Goal: Download file/media

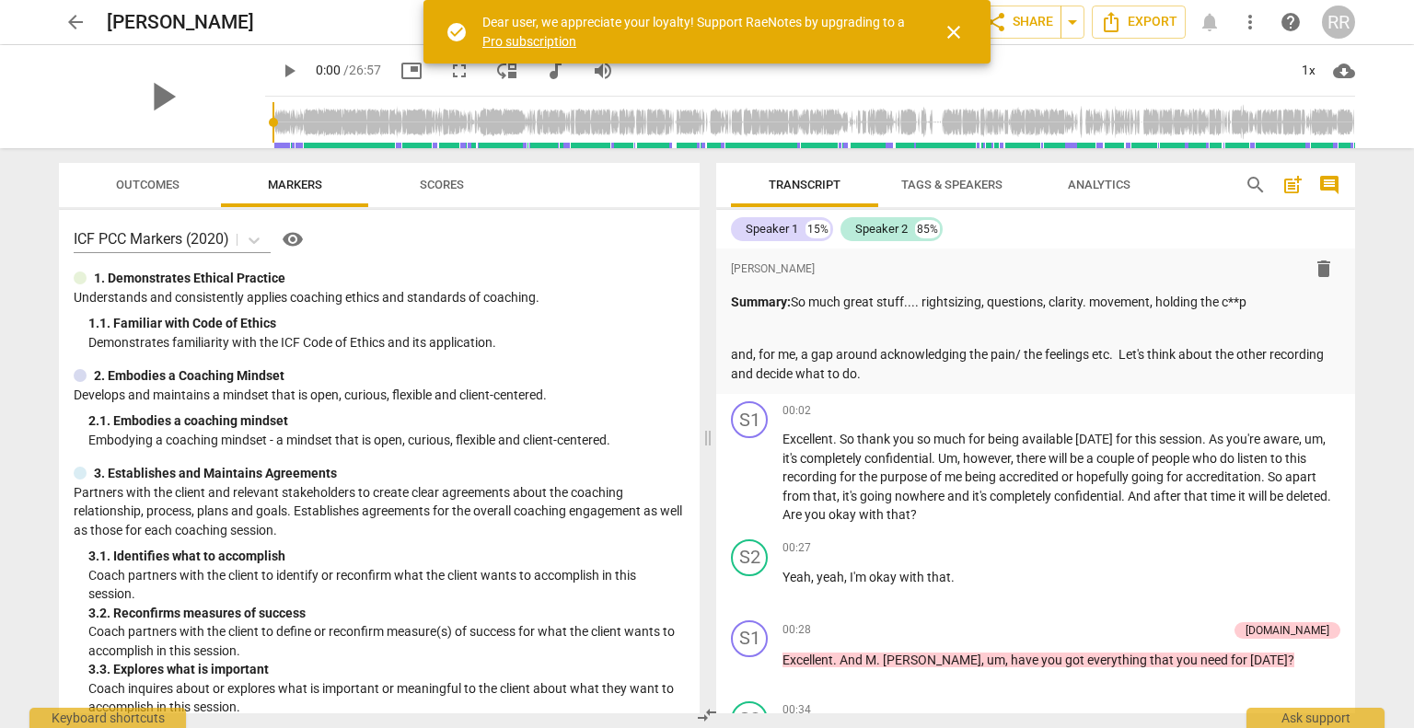
click at [958, 25] on span "close" at bounding box center [954, 32] width 22 height 22
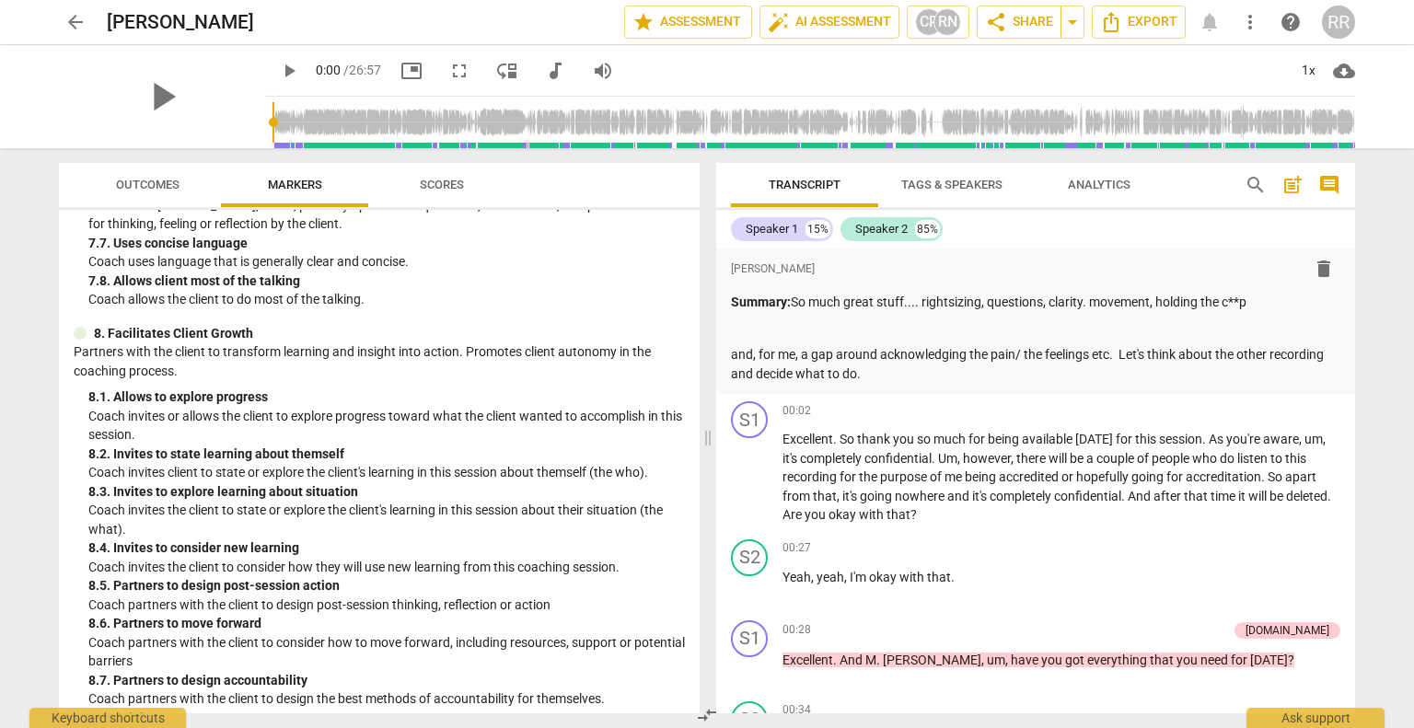
scroll to position [1996, 0]
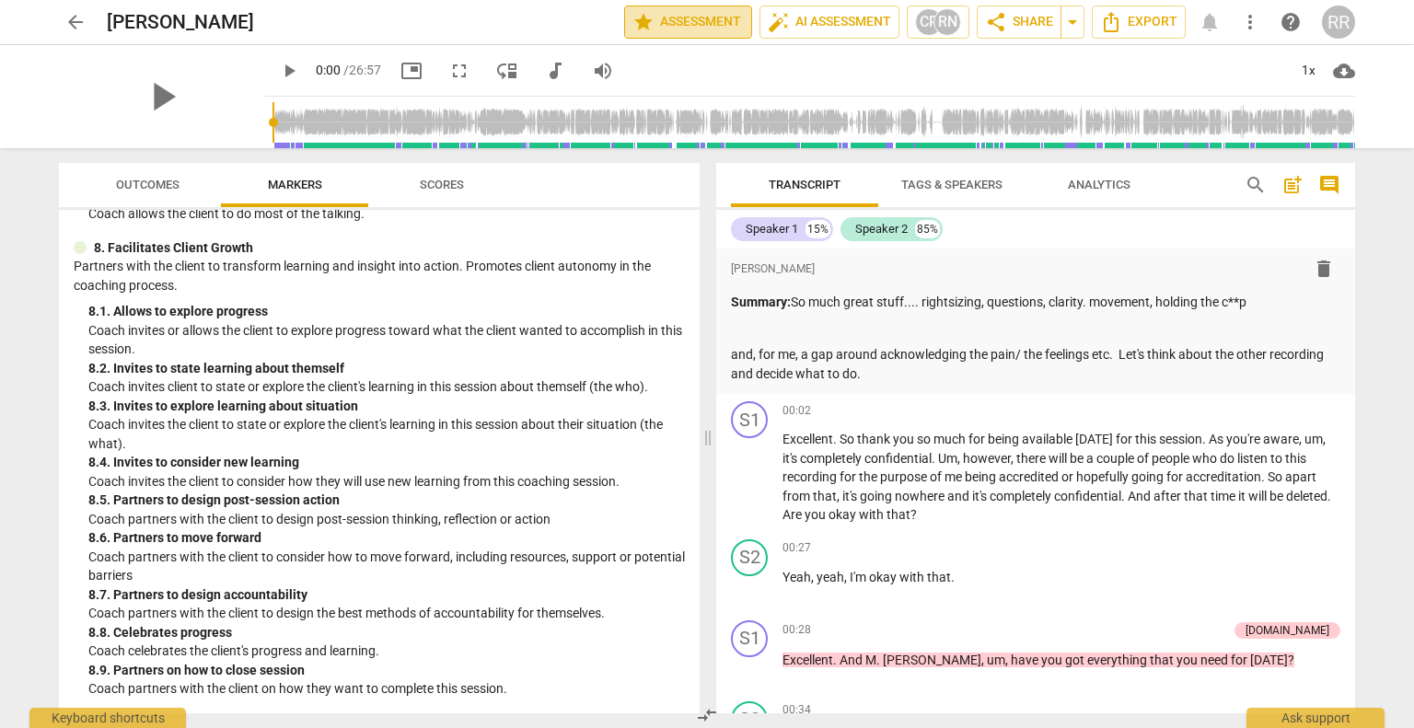
click at [702, 20] on span "star Assessment" at bounding box center [688, 22] width 111 height 22
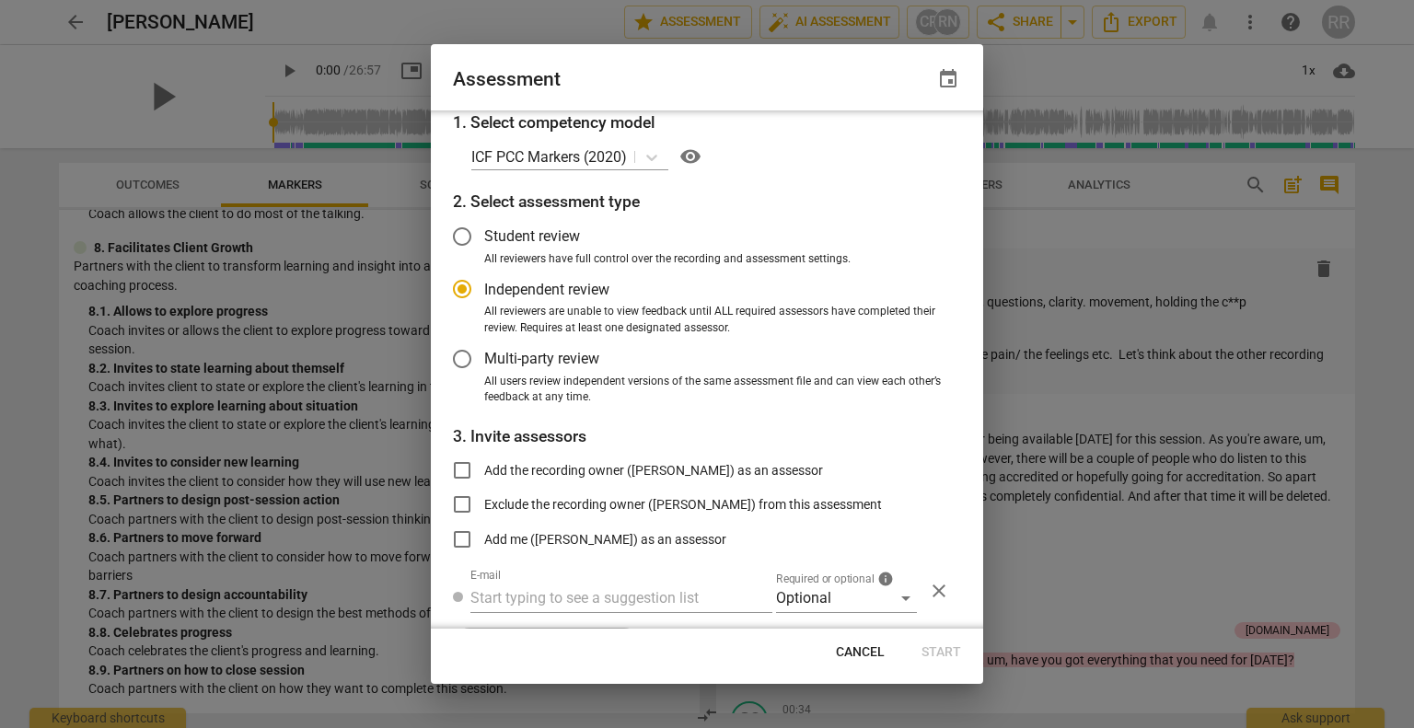
scroll to position [53, 0]
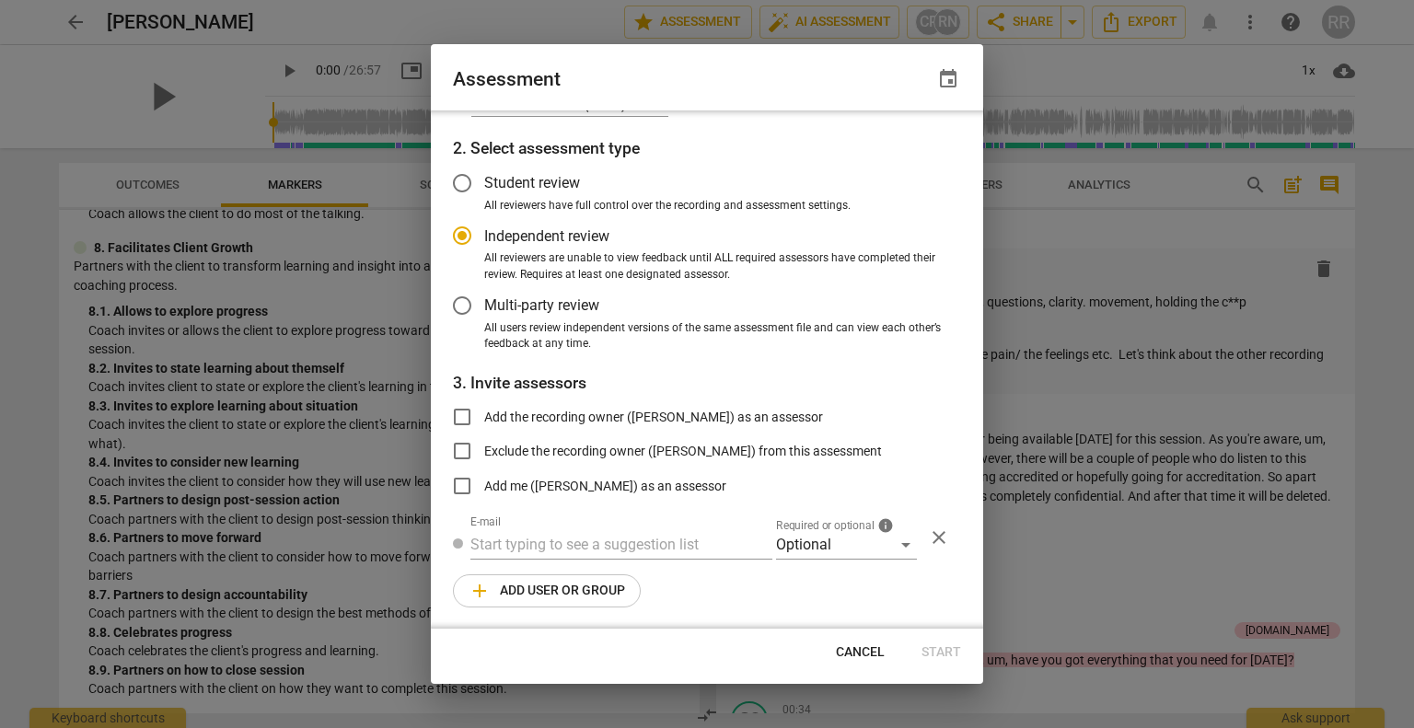
click at [868, 662] on button "Cancel" at bounding box center [860, 652] width 78 height 33
radio input "false"
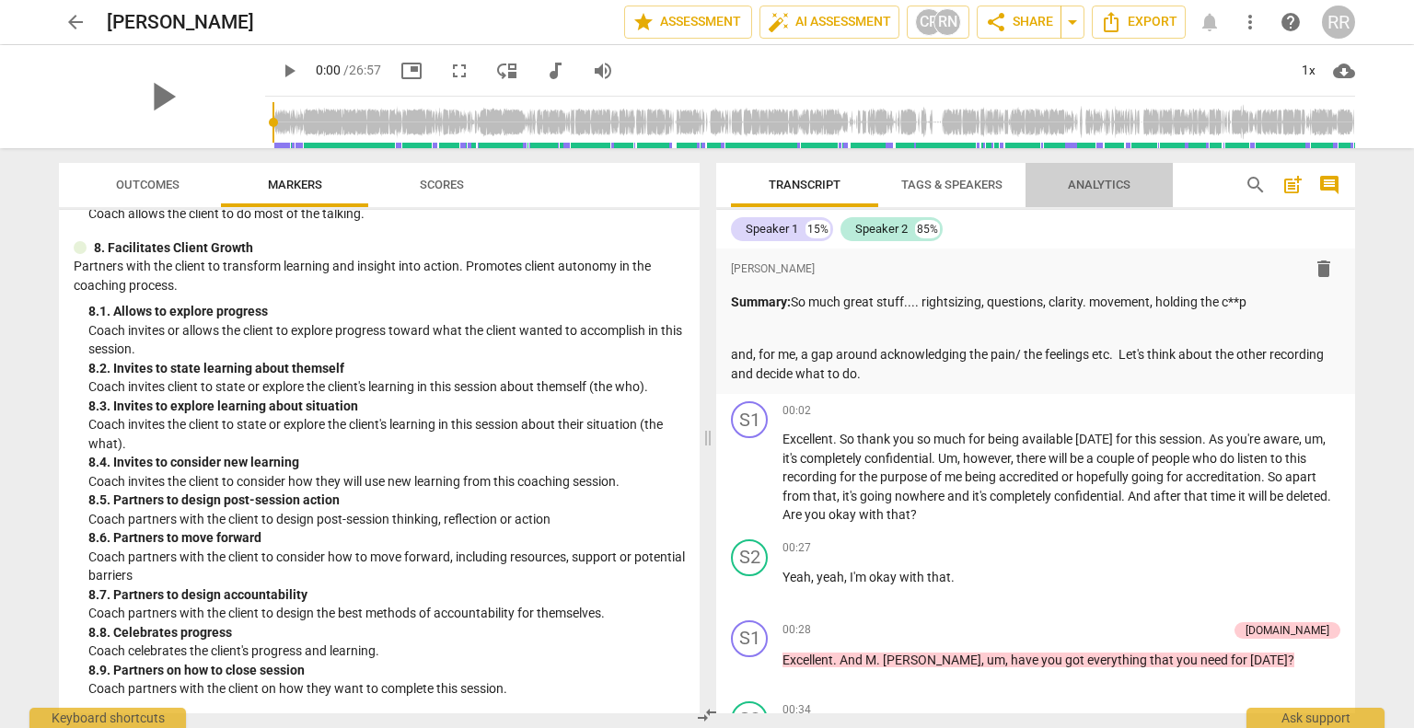
click at [1131, 190] on span "Analytics" at bounding box center [1099, 185] width 107 height 25
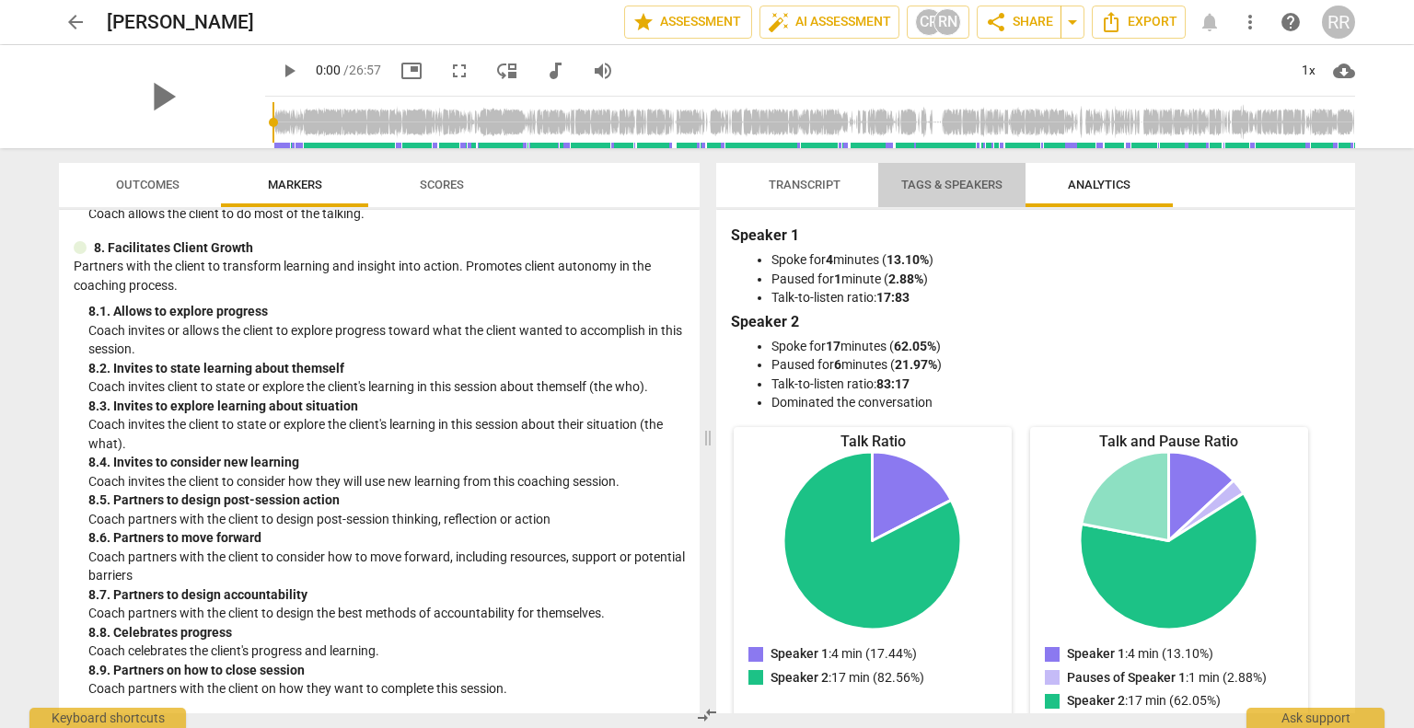
click at [1007, 187] on span "Tags & Speakers" at bounding box center [952, 185] width 146 height 25
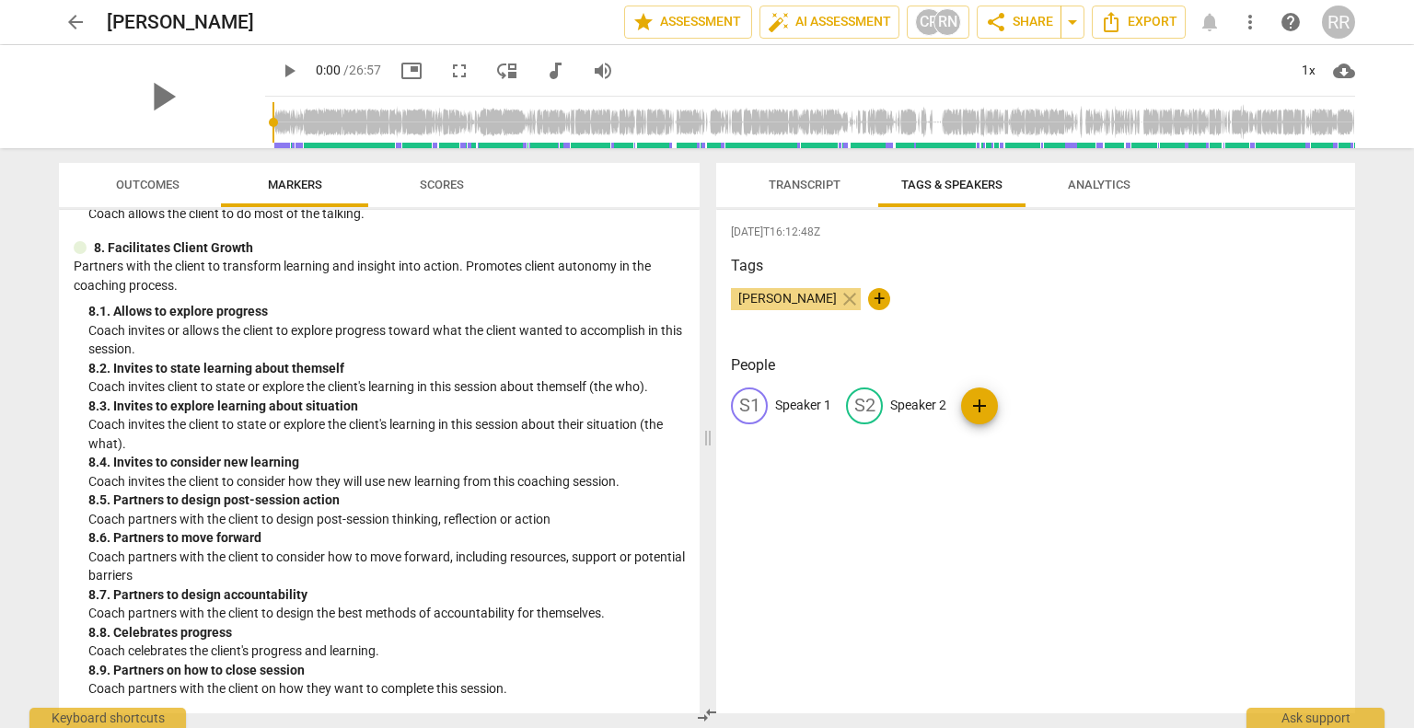
click at [136, 176] on span "Outcomes" at bounding box center [148, 185] width 108 height 25
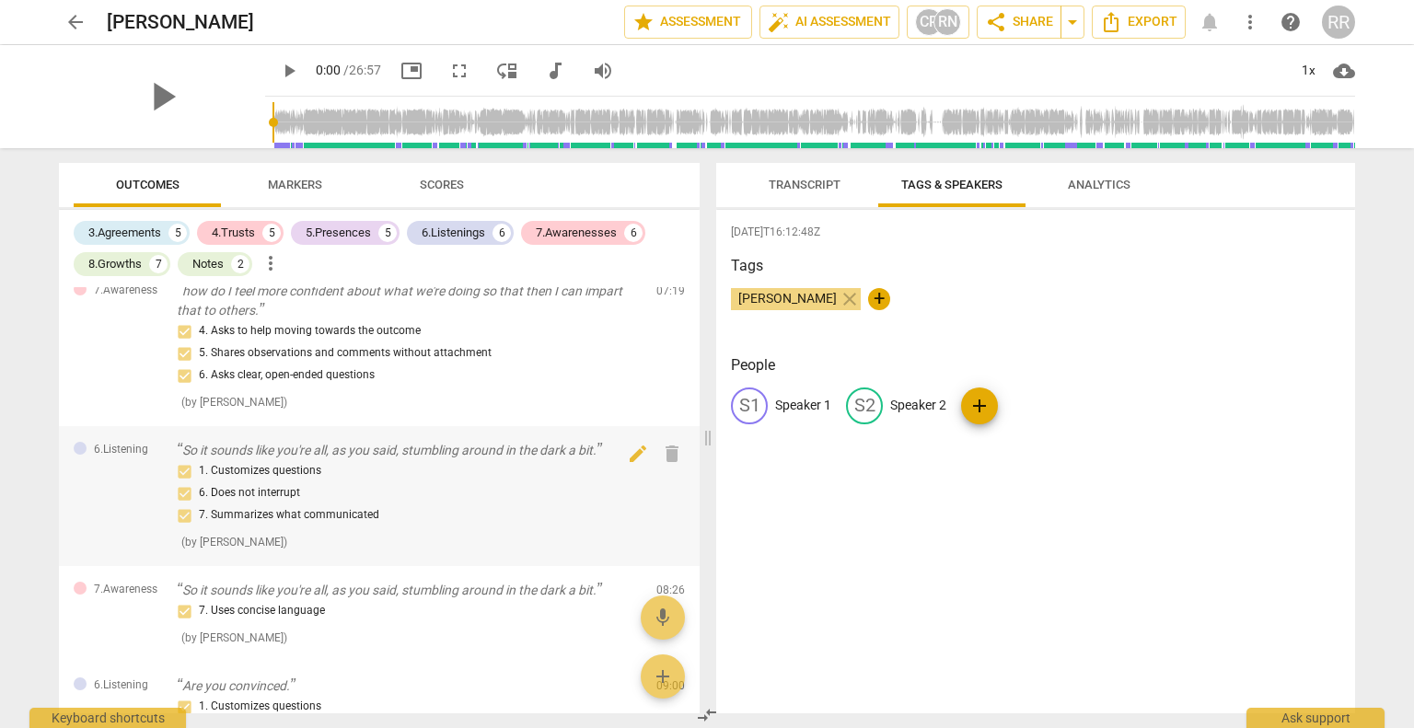
scroll to position [1256, 0]
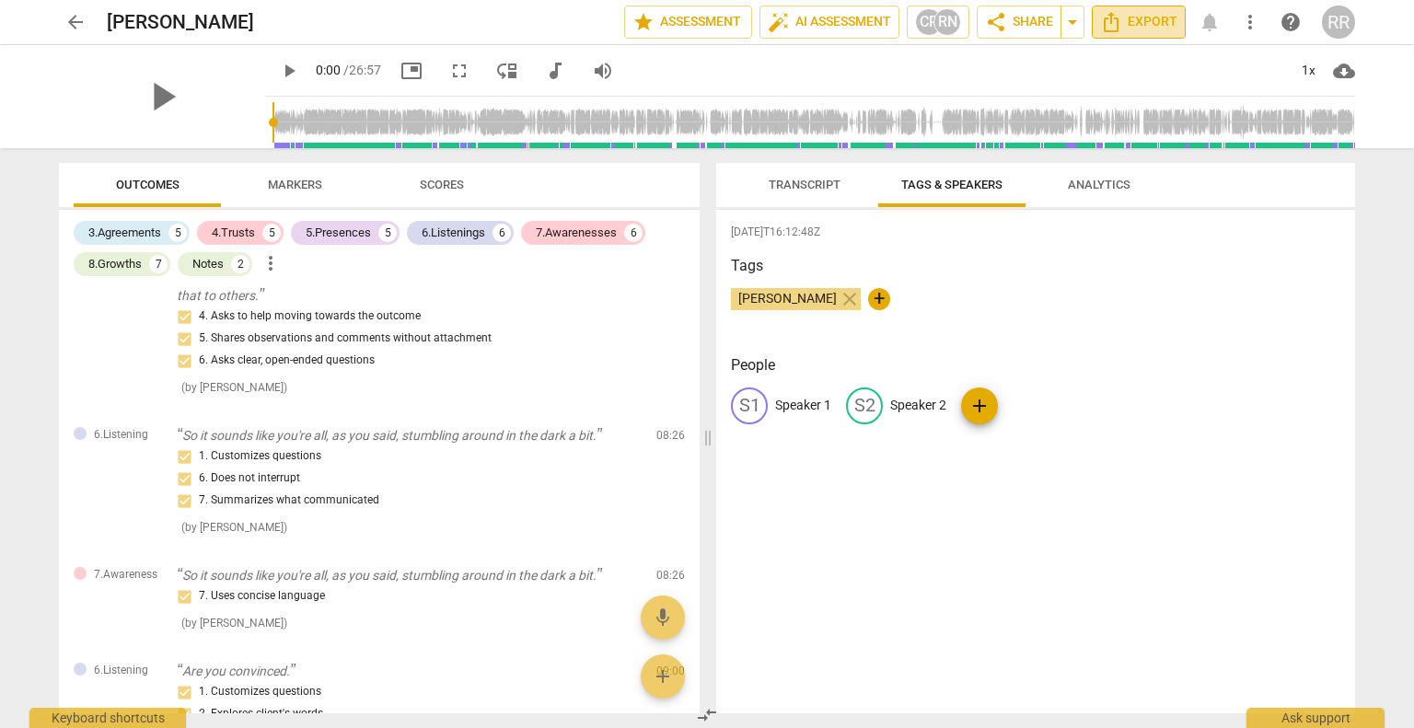
click at [1162, 18] on span "Export" at bounding box center [1138, 22] width 77 height 22
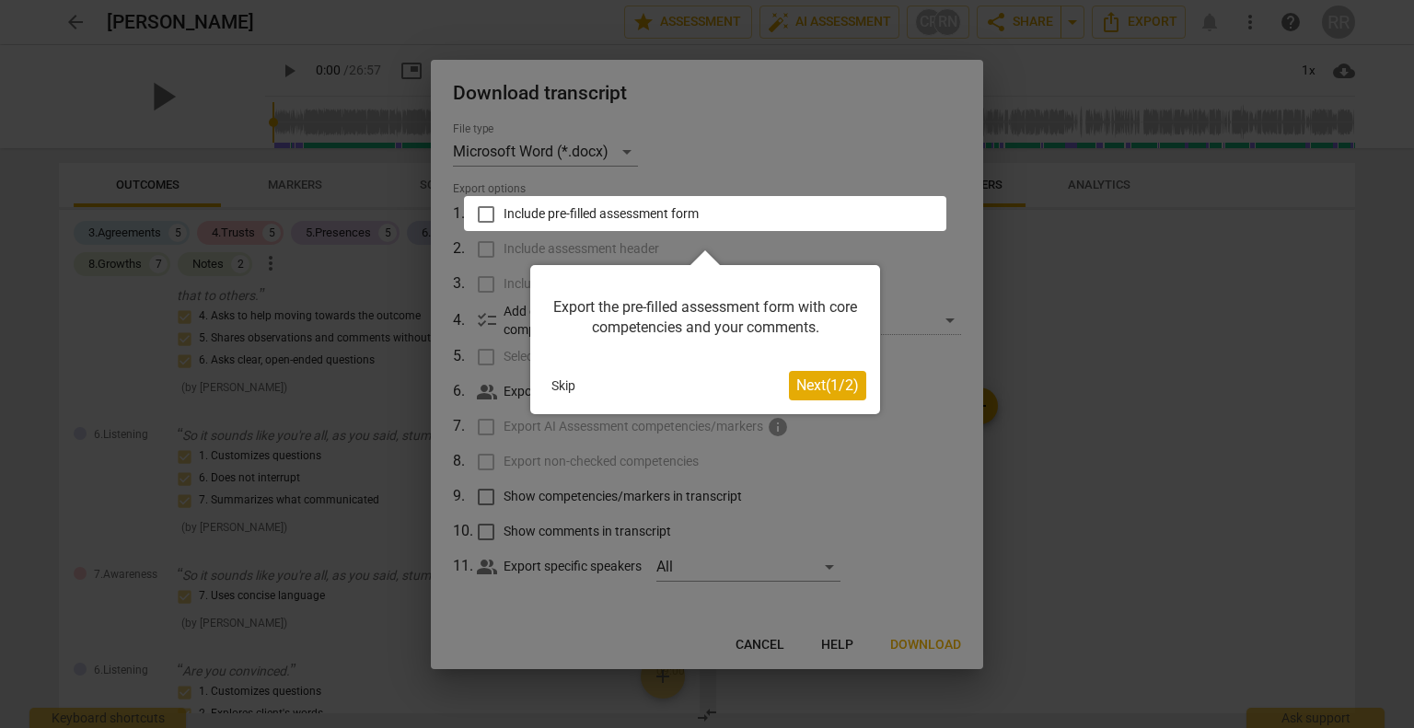
click at [558, 383] on button "Skip" at bounding box center [563, 386] width 39 height 28
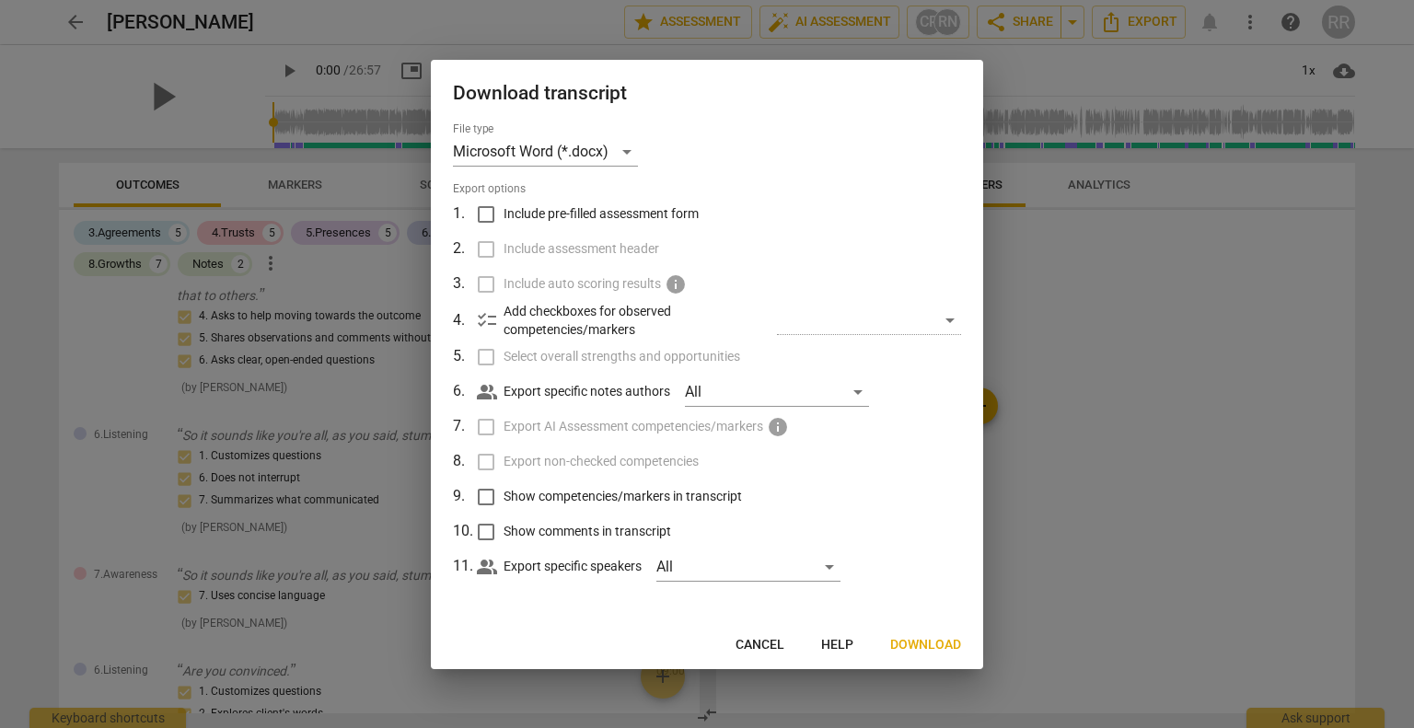
click at [892, 316] on div "​" at bounding box center [869, 320] width 184 height 29
click at [949, 320] on div "​" at bounding box center [869, 320] width 184 height 29
click at [777, 388] on div "All" at bounding box center [777, 392] width 184 height 29
click at [777, 388] on span "[PERSON_NAME]" at bounding box center [793, 392] width 111 height 22
checkbox input "true"
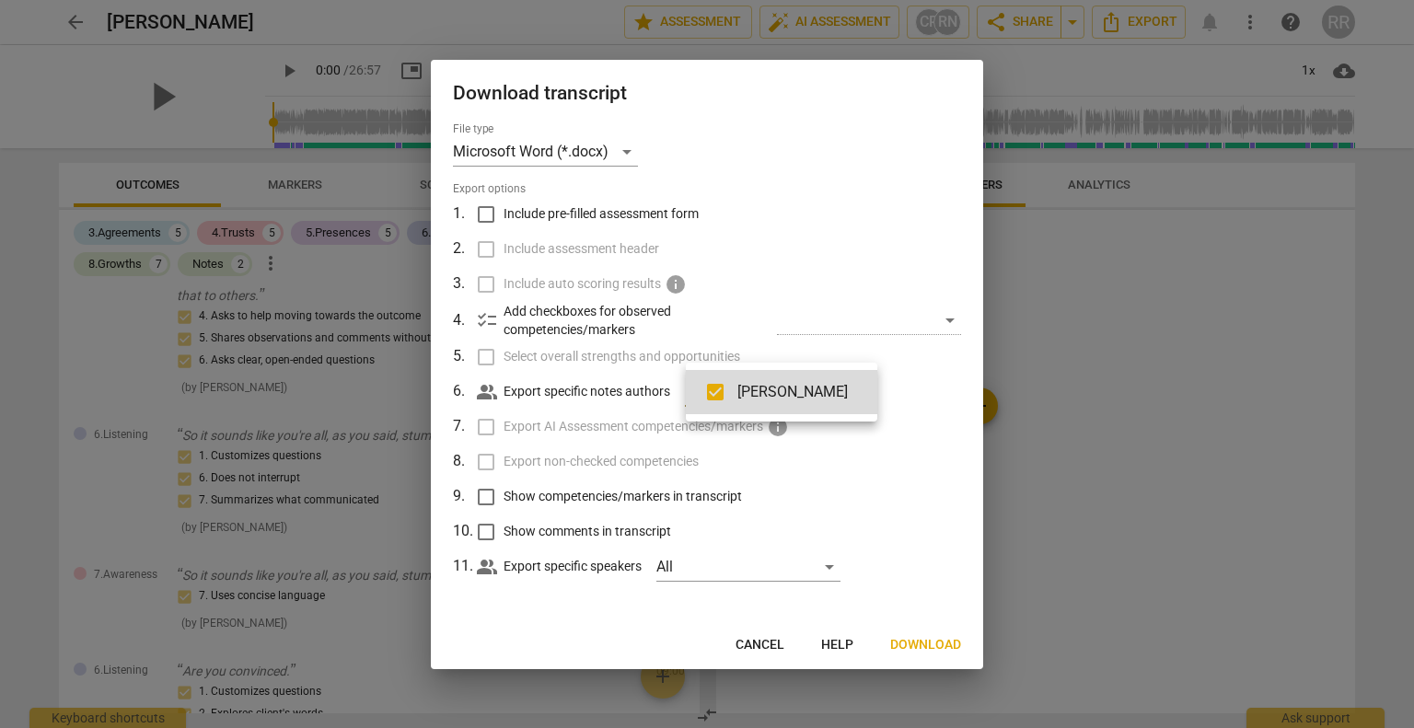
click at [483, 499] on div at bounding box center [707, 364] width 1414 height 728
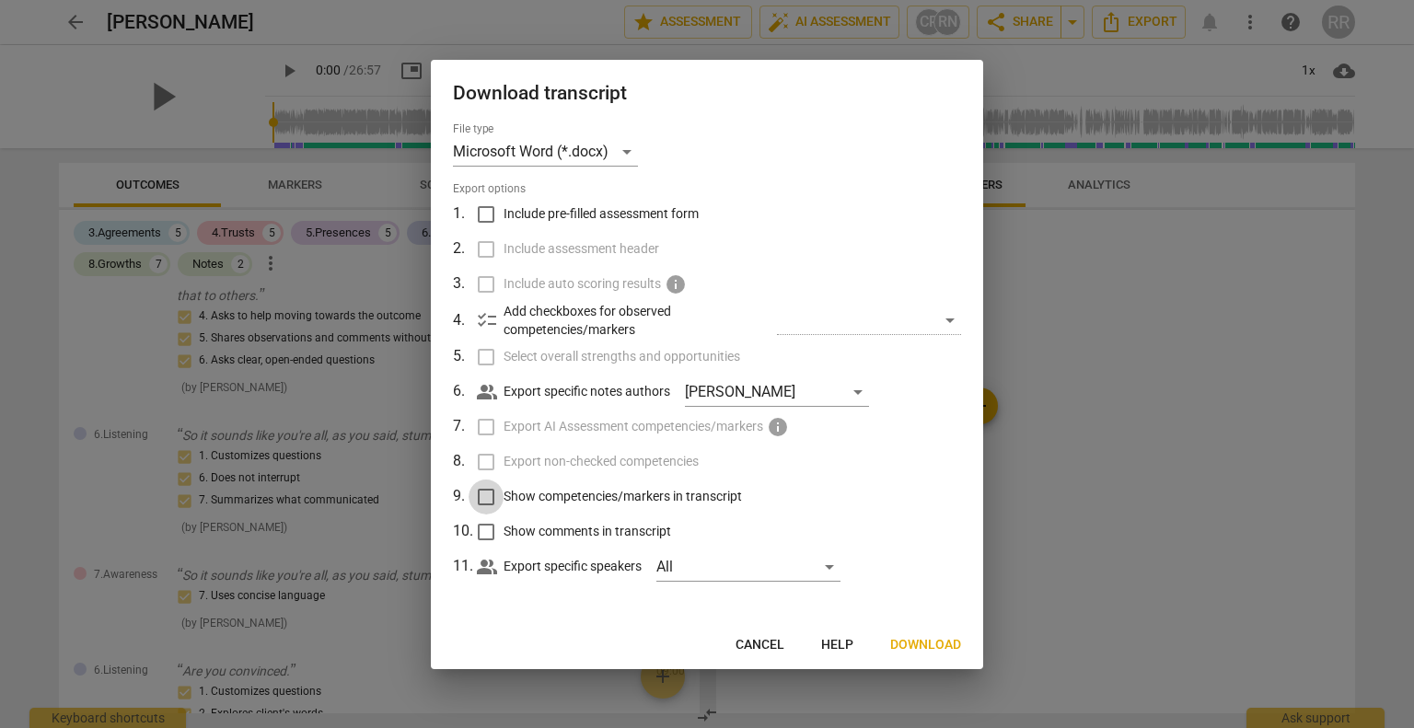
click at [483, 499] on input "Show competencies/markers in transcript" at bounding box center [486, 497] width 35 height 35
checkbox input "true"
click at [483, 531] on input "Show comments in transcript" at bounding box center [486, 532] width 35 height 35
checkbox input "true"
click at [941, 645] on span "Download" at bounding box center [926, 645] width 71 height 18
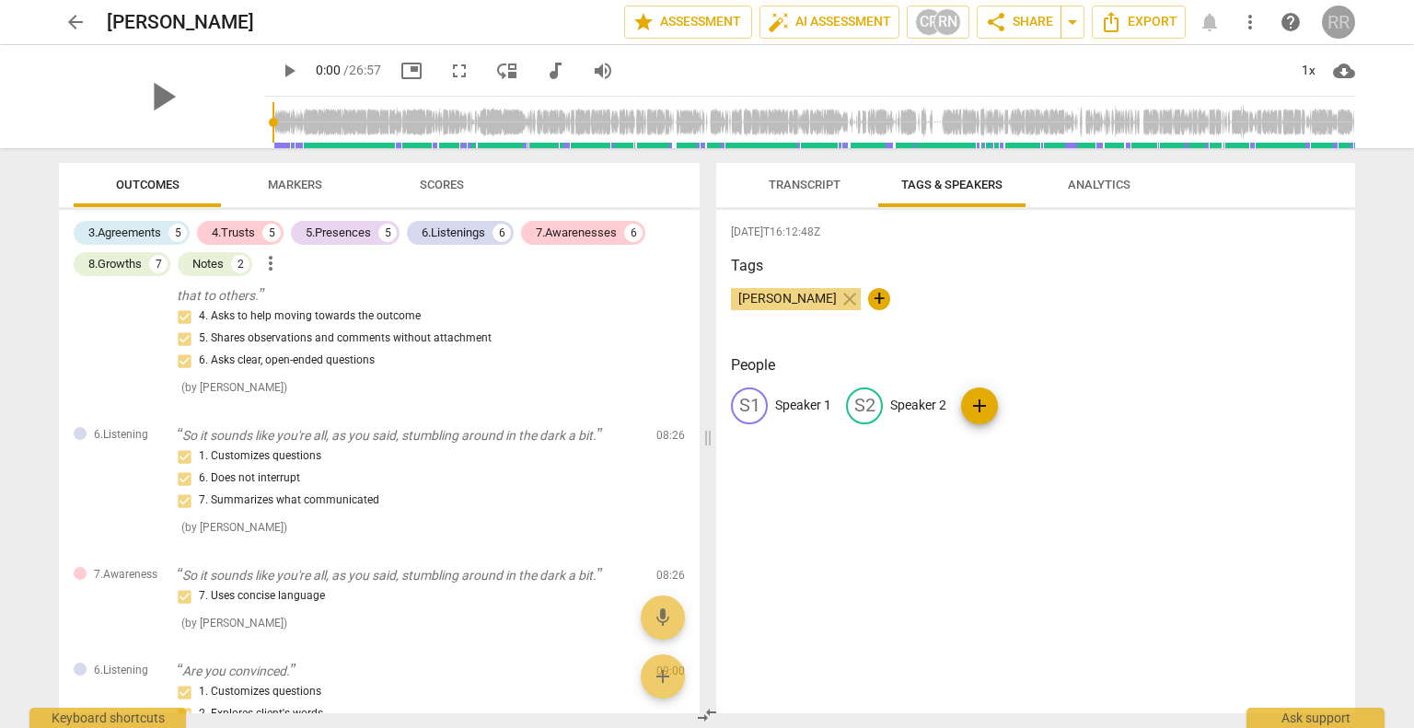
click at [1353, 18] on div "RR" at bounding box center [1338, 22] width 33 height 33
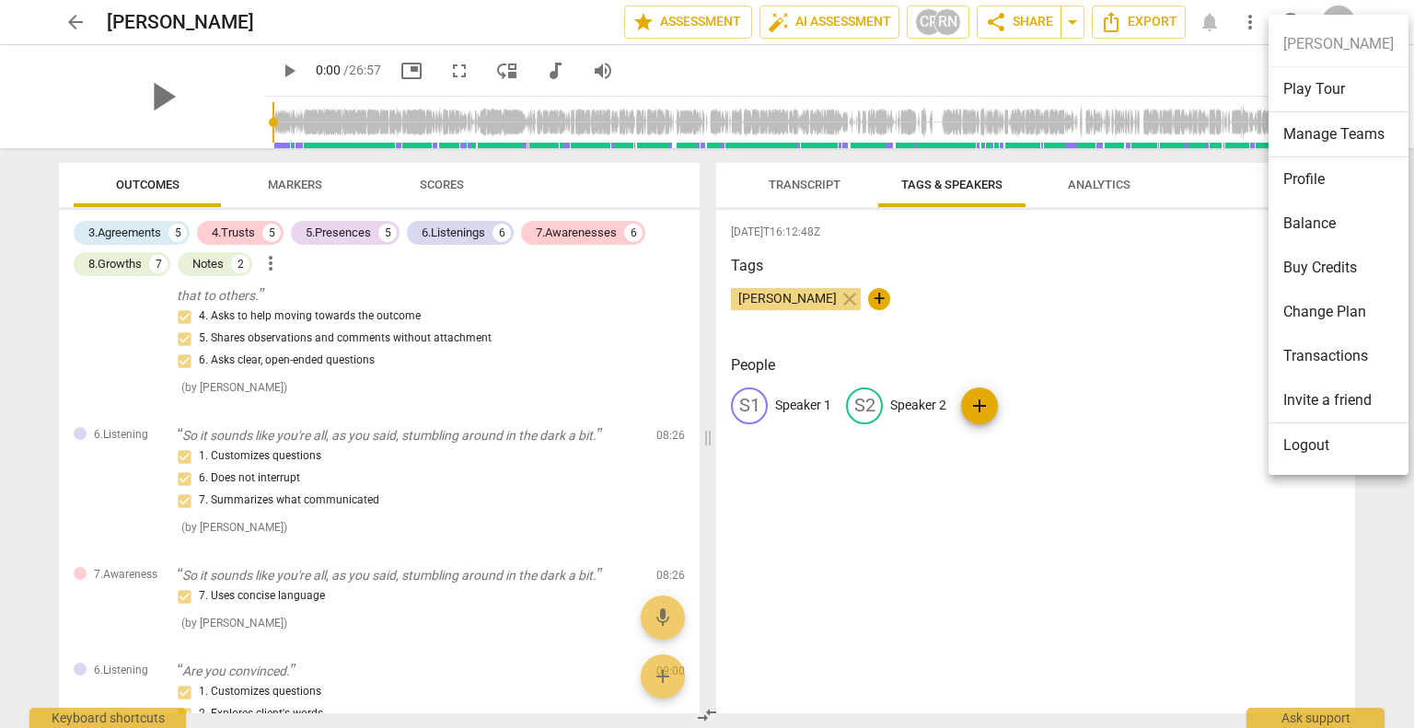
click at [76, 17] on div at bounding box center [707, 364] width 1414 height 728
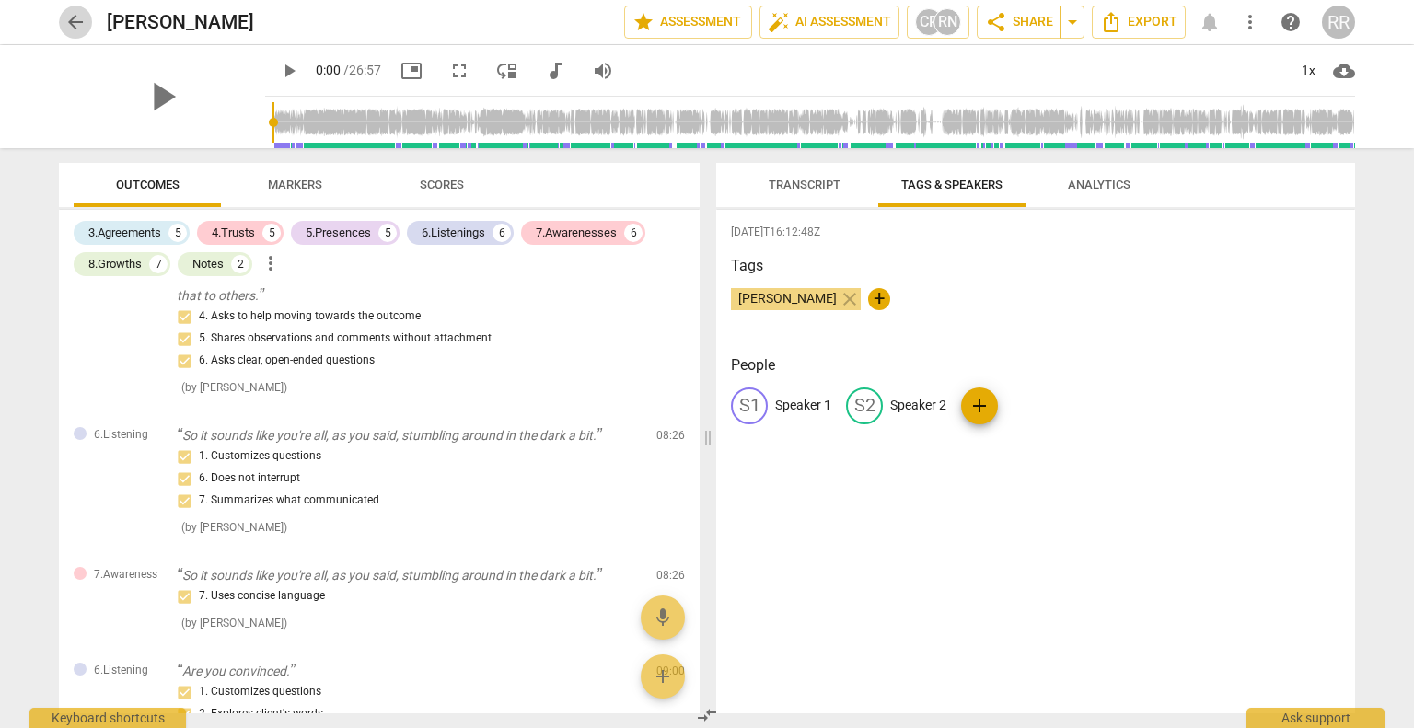
click at [76, 17] on span "arrow_back" at bounding box center [75, 22] width 22 height 22
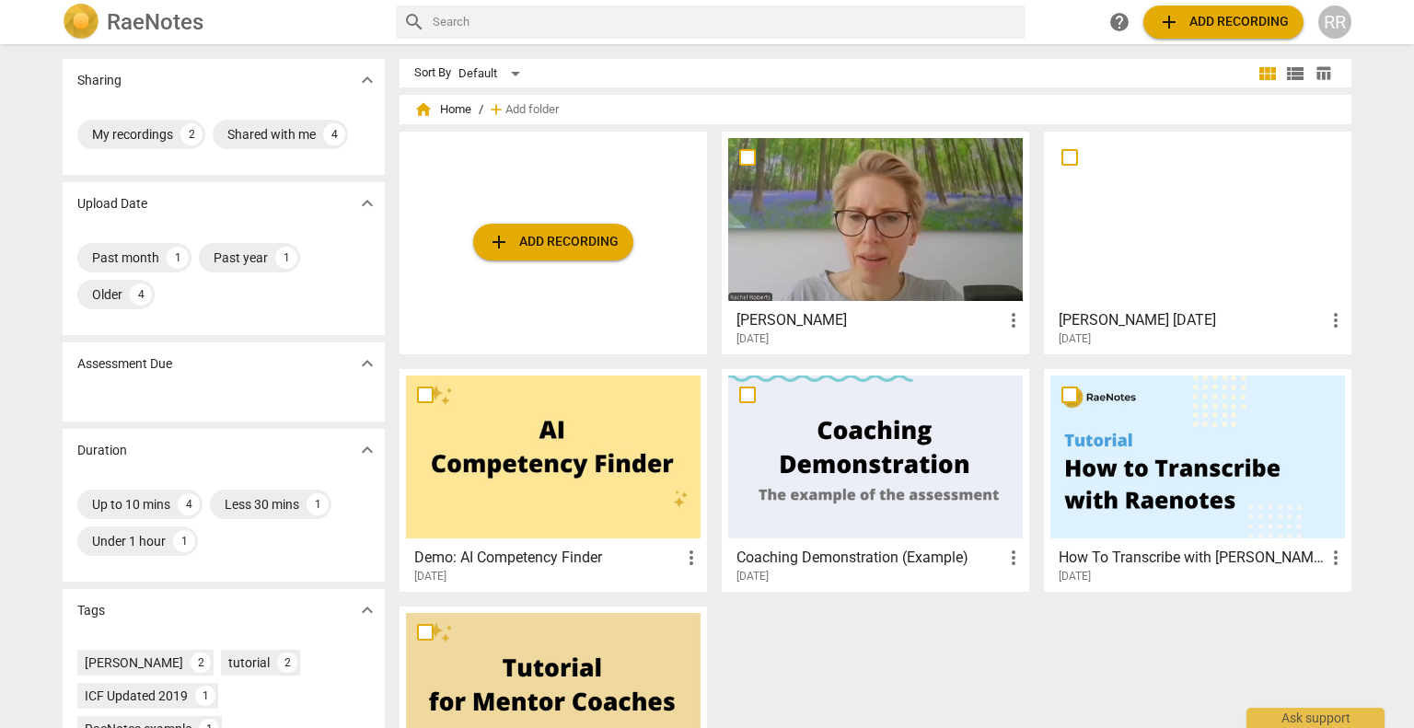
click at [1153, 215] on div at bounding box center [1198, 219] width 295 height 163
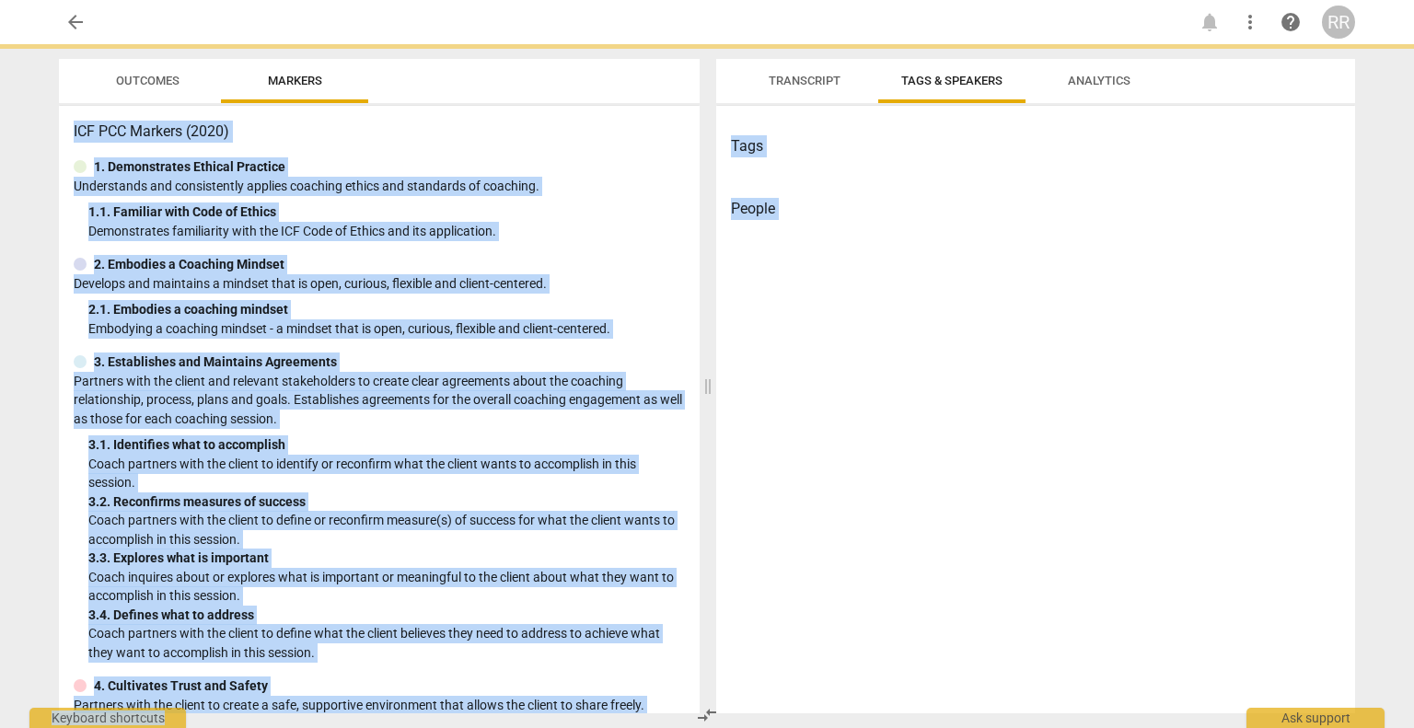
click at [1153, 215] on h3 "People" at bounding box center [1036, 209] width 610 height 22
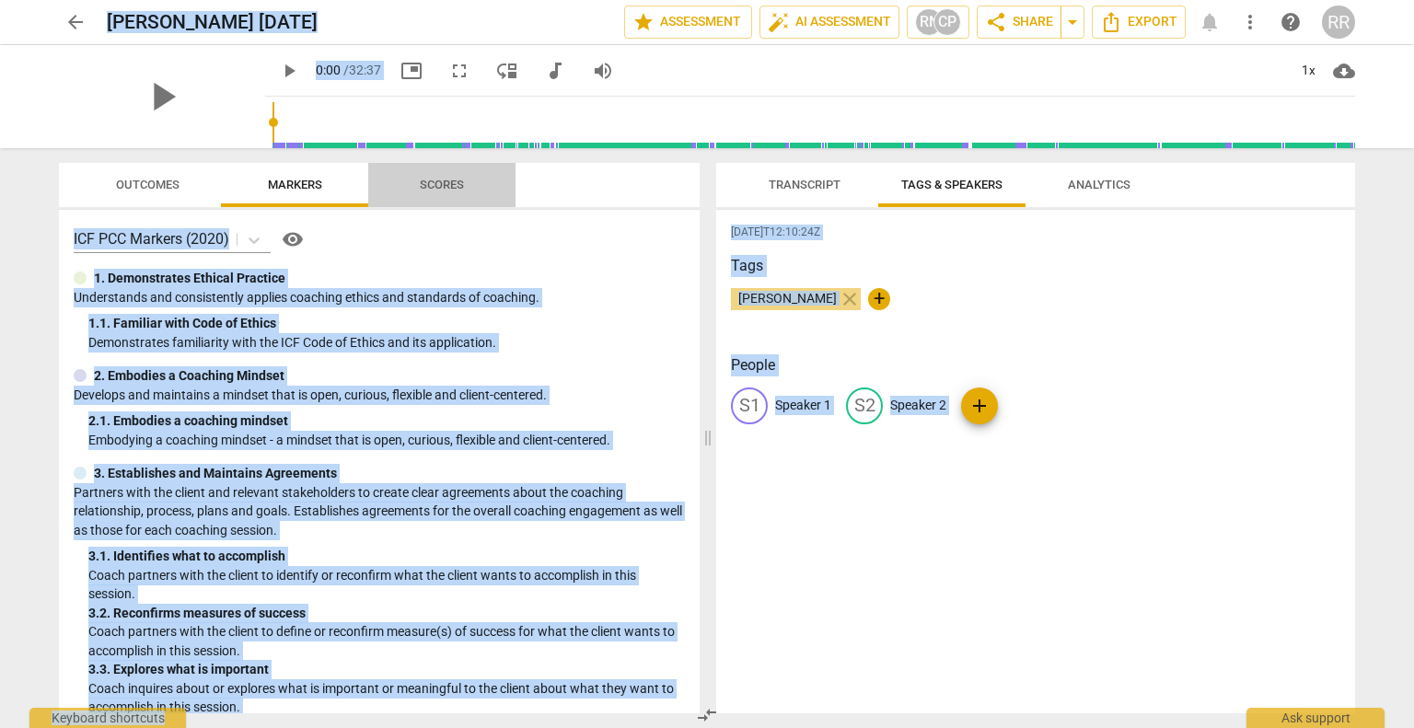
click at [402, 184] on span "Scores" at bounding box center [442, 185] width 88 height 25
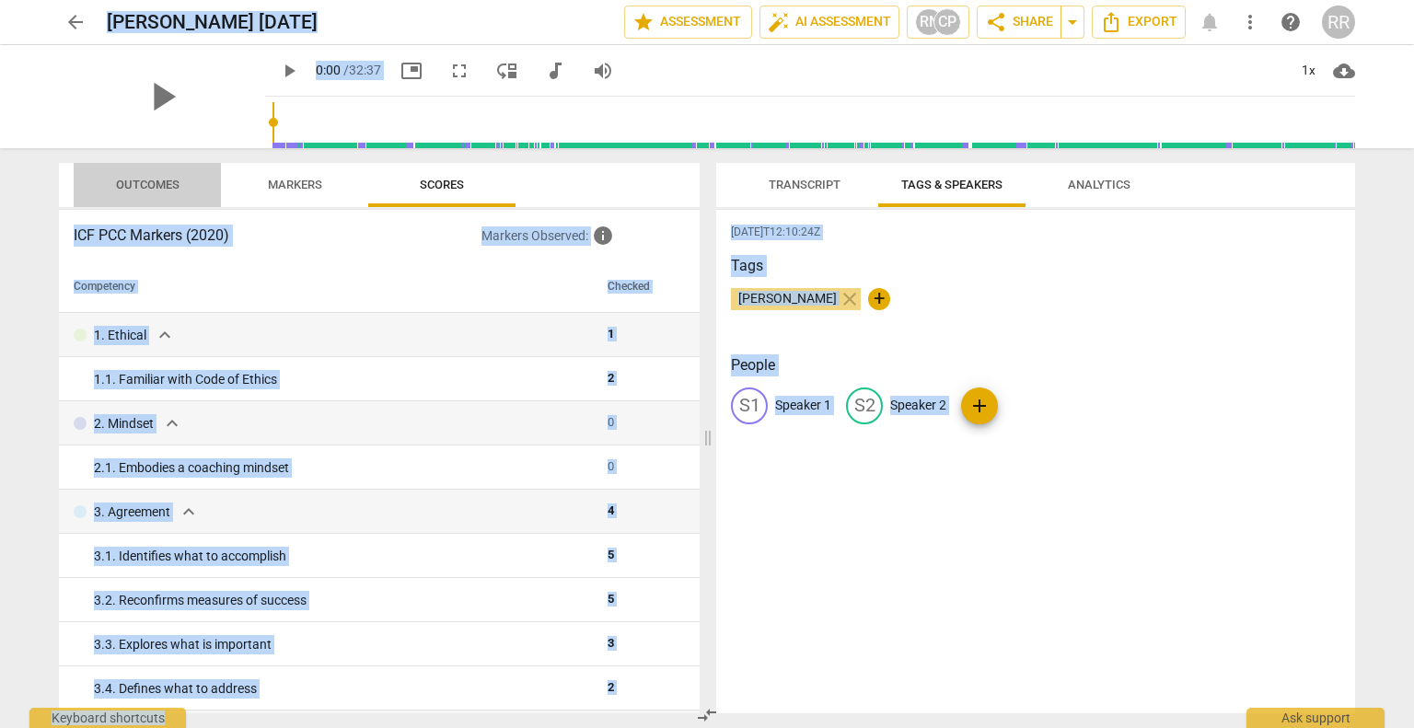
click at [146, 196] on span "Outcomes" at bounding box center [148, 185] width 108 height 25
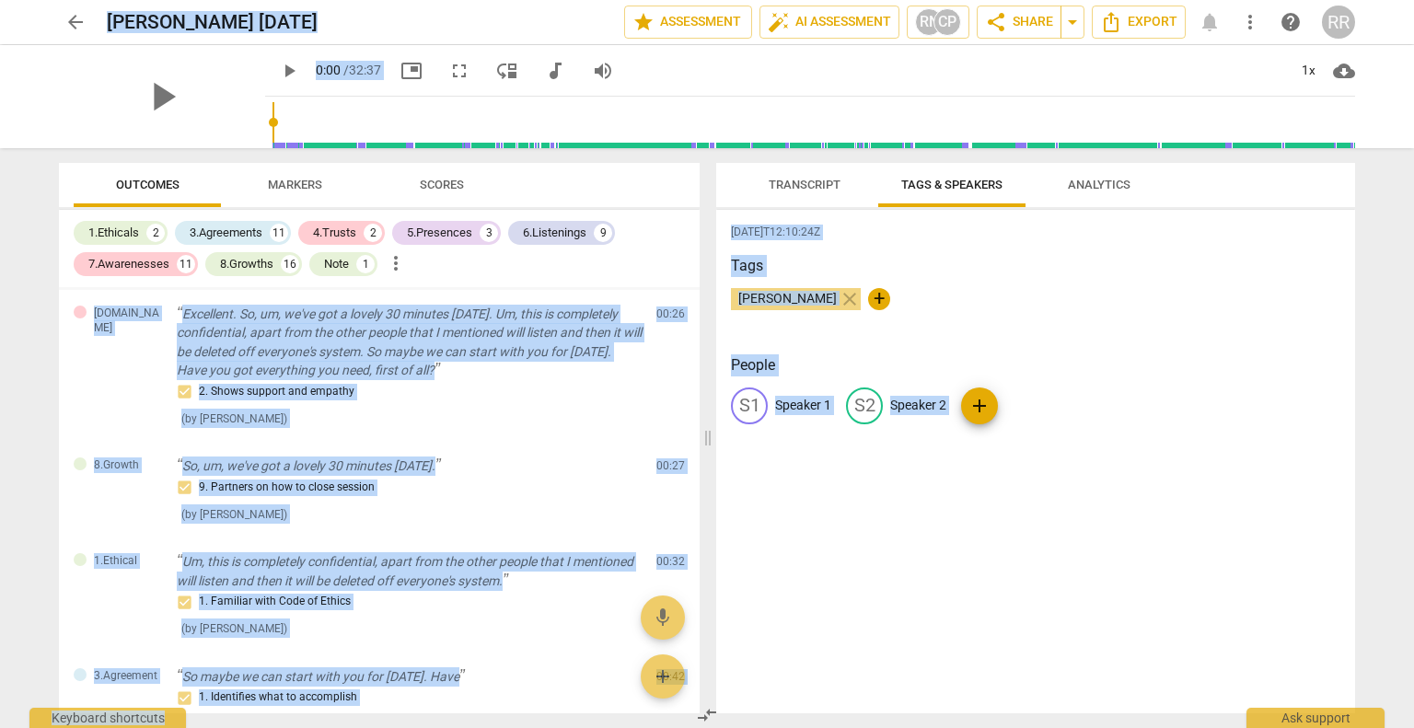
scroll to position [247, 0]
click at [1173, 19] on span "Export" at bounding box center [1138, 22] width 77 height 22
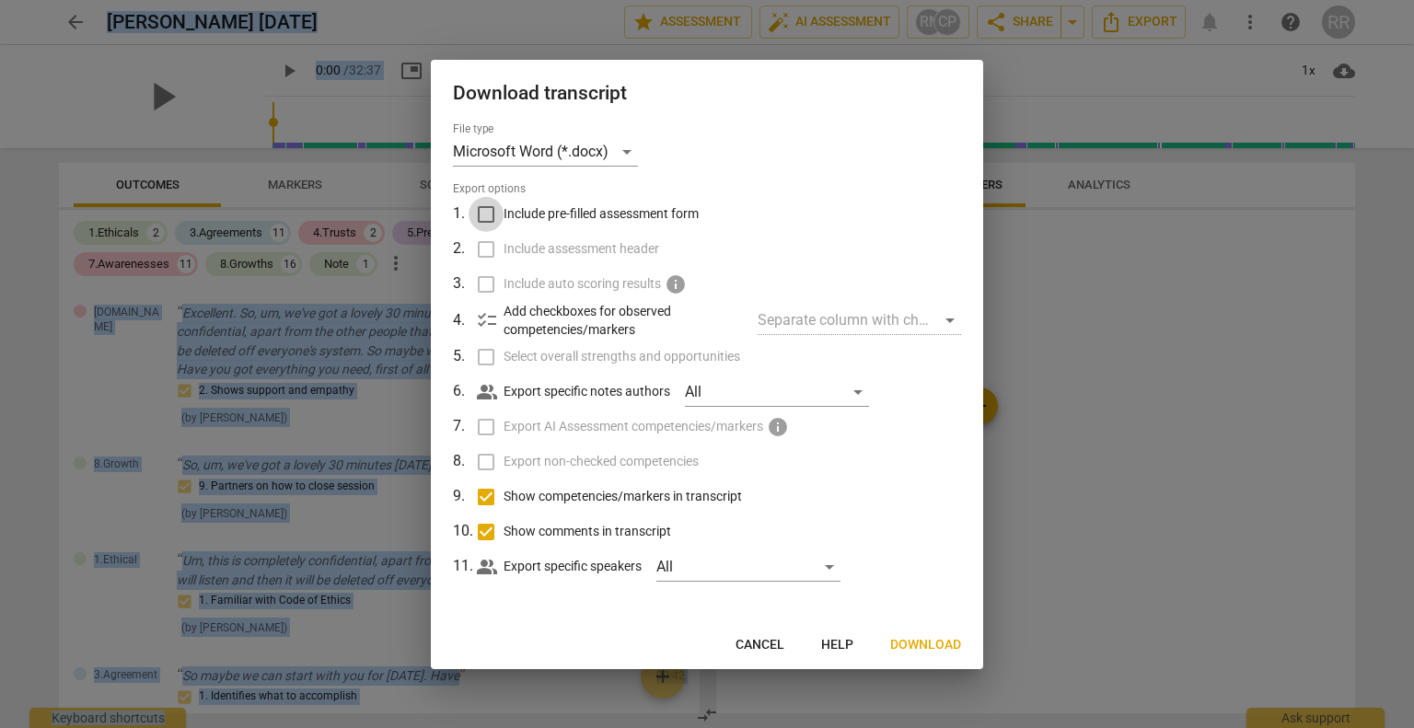
click at [486, 210] on input "Include pre-filled assessment form" at bounding box center [486, 214] width 35 height 35
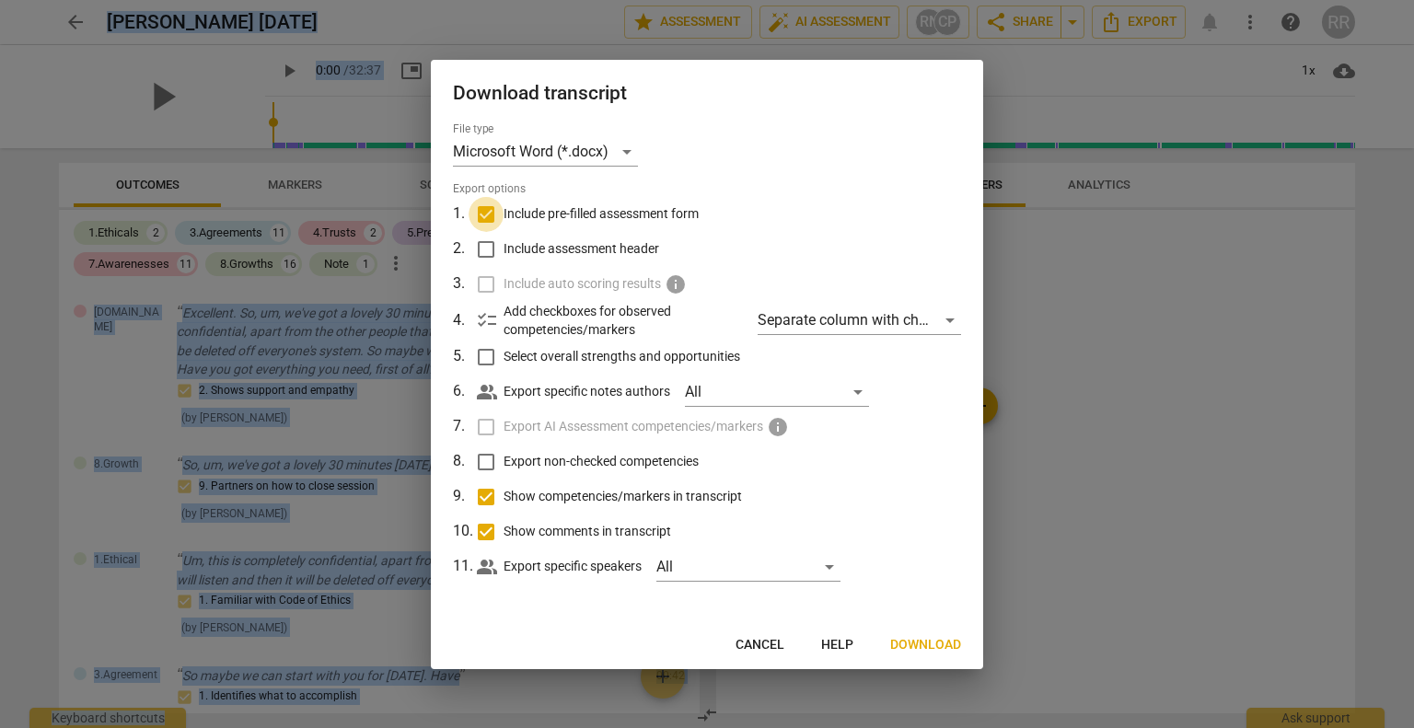
click at [485, 214] on input "Include pre-filled assessment form" at bounding box center [486, 214] width 35 height 35
checkbox input "false"
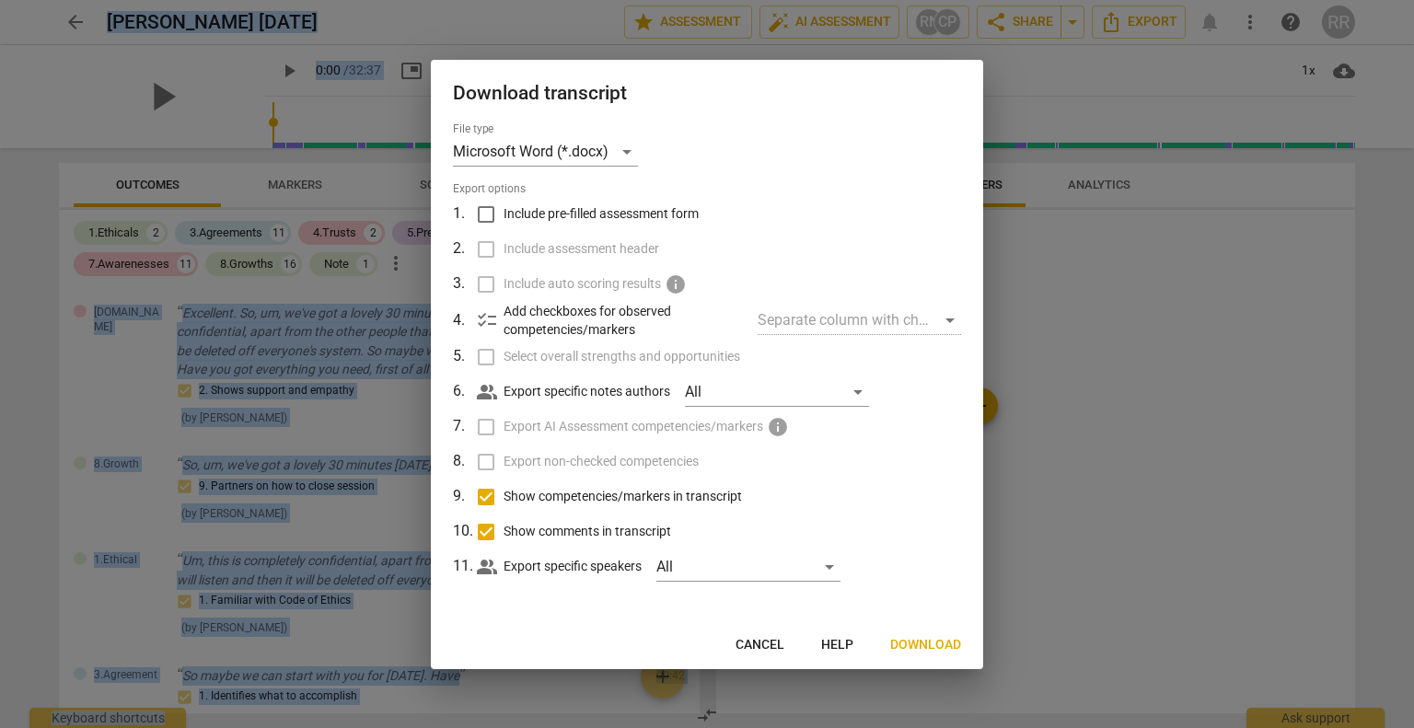
click at [850, 316] on div "Separate column with check marks" at bounding box center [860, 320] width 204 height 29
click at [921, 325] on div "Separate column with check marks" at bounding box center [860, 320] width 204 height 29
click at [950, 320] on div "Separate column with check marks" at bounding box center [860, 320] width 204 height 29
click at [879, 327] on div "Separate column with check marks" at bounding box center [860, 320] width 204 height 29
click at [718, 391] on div "All" at bounding box center [777, 392] width 184 height 29
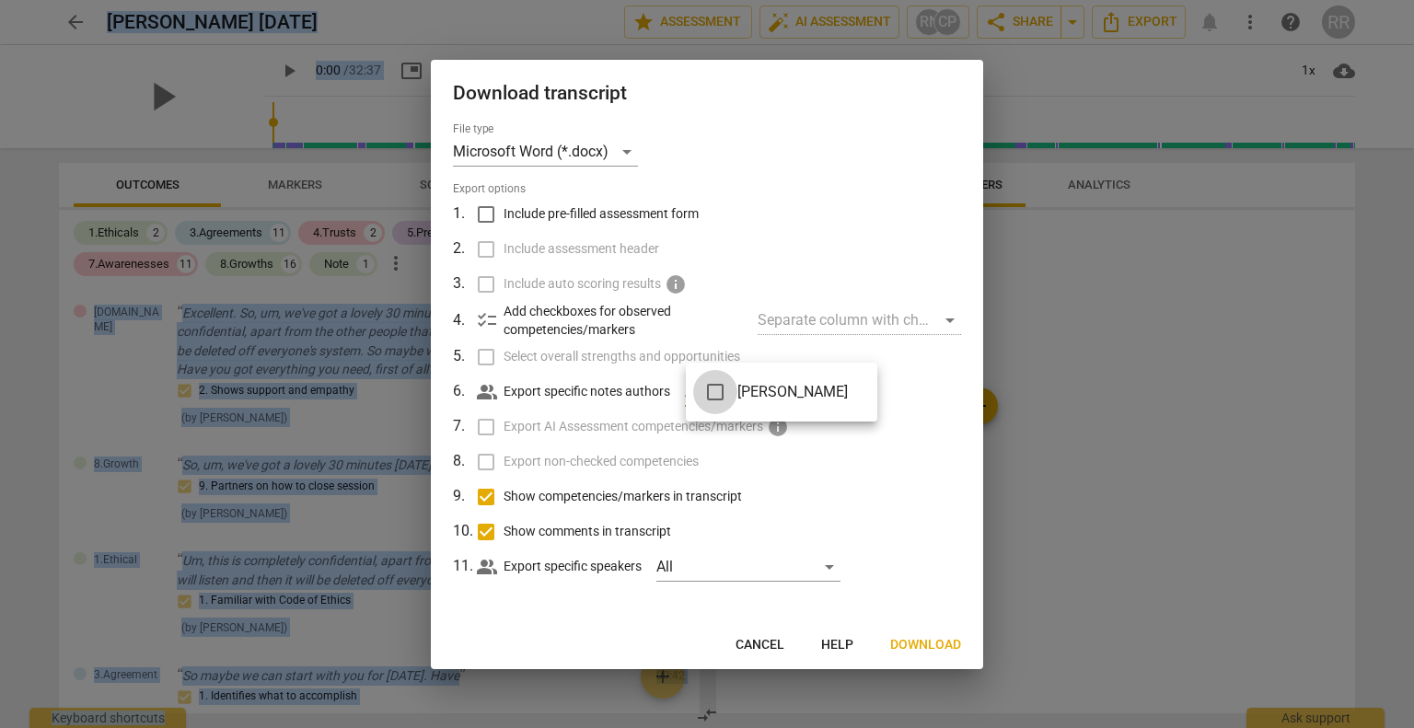
click at [710, 395] on input "checkbox" at bounding box center [715, 392] width 44 height 44
checkbox input "true"
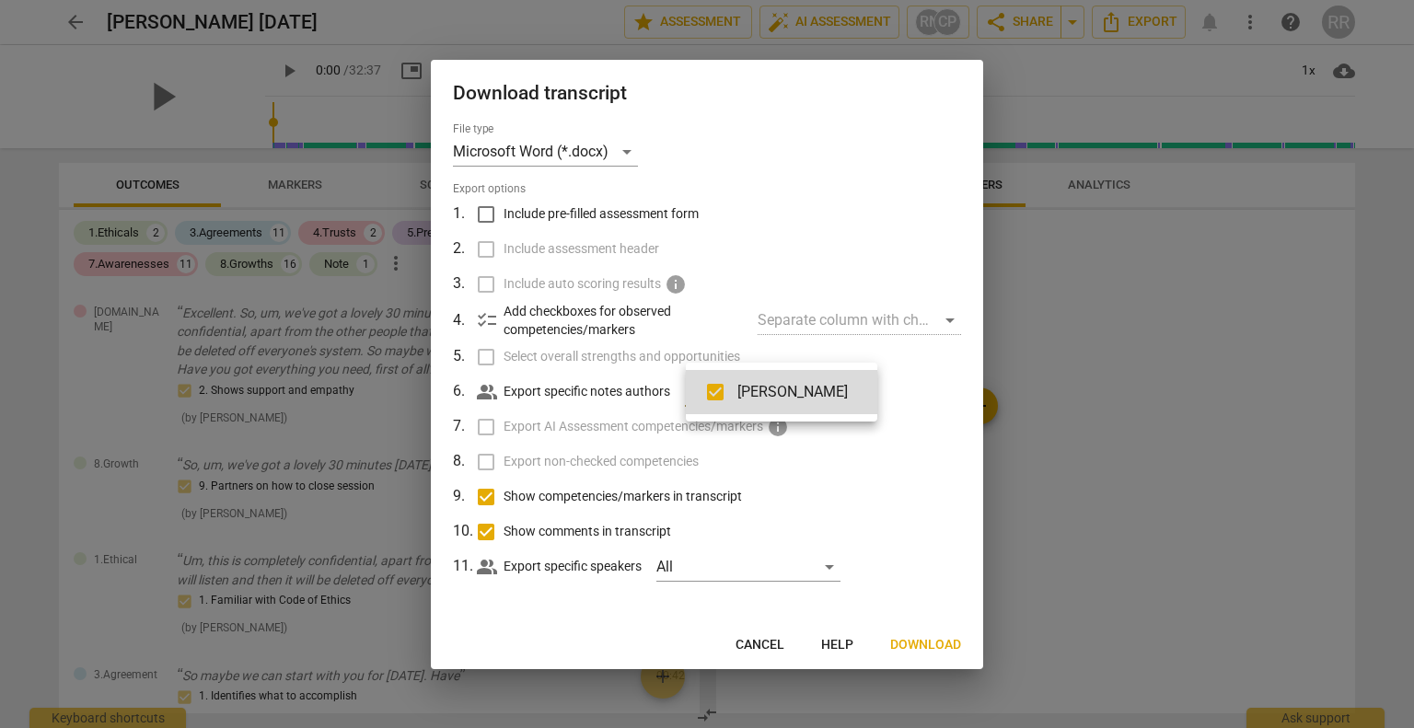
click at [933, 648] on div at bounding box center [707, 364] width 1414 height 728
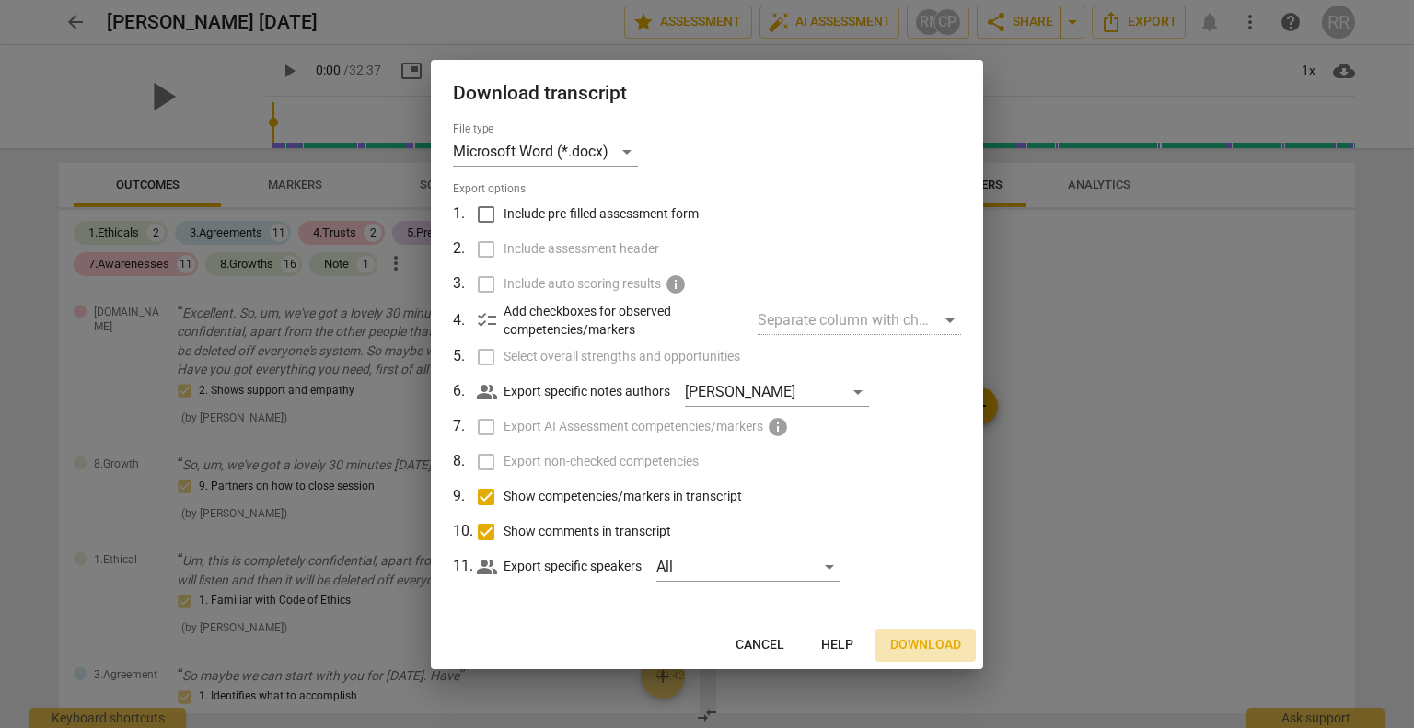
click at [932, 644] on span "Download" at bounding box center [926, 645] width 71 height 18
